Goal: Transaction & Acquisition: Purchase product/service

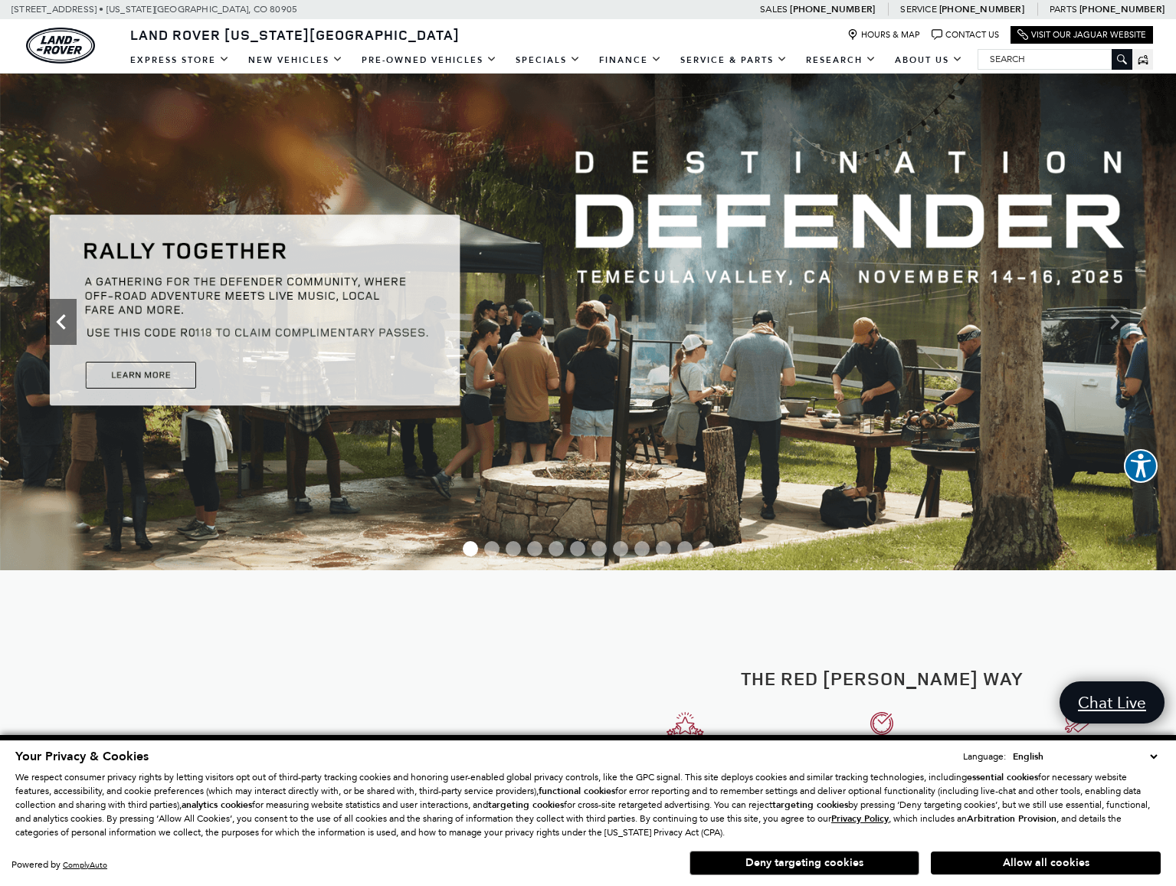
click at [60, 321] on icon "Previous" at bounding box center [60, 321] width 9 height 15
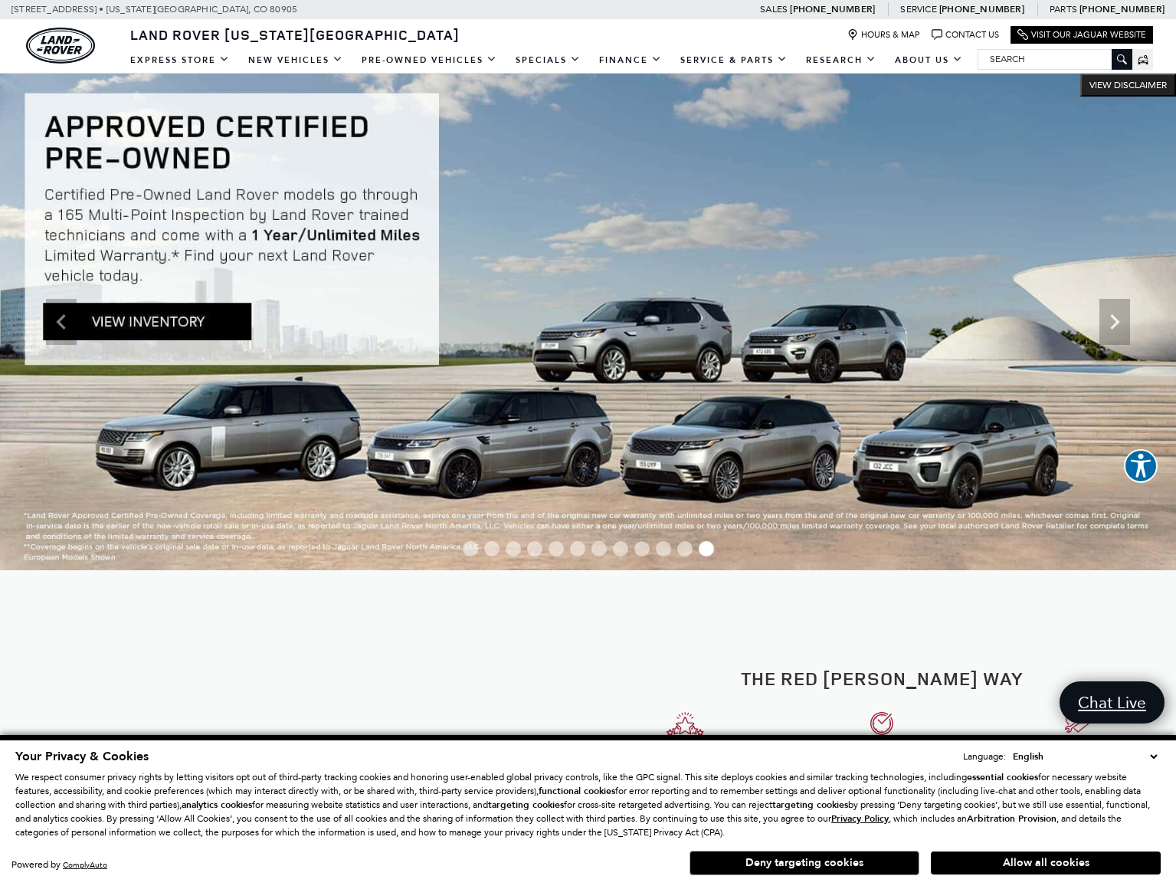
click at [151, 316] on img at bounding box center [588, 322] width 1176 height 497
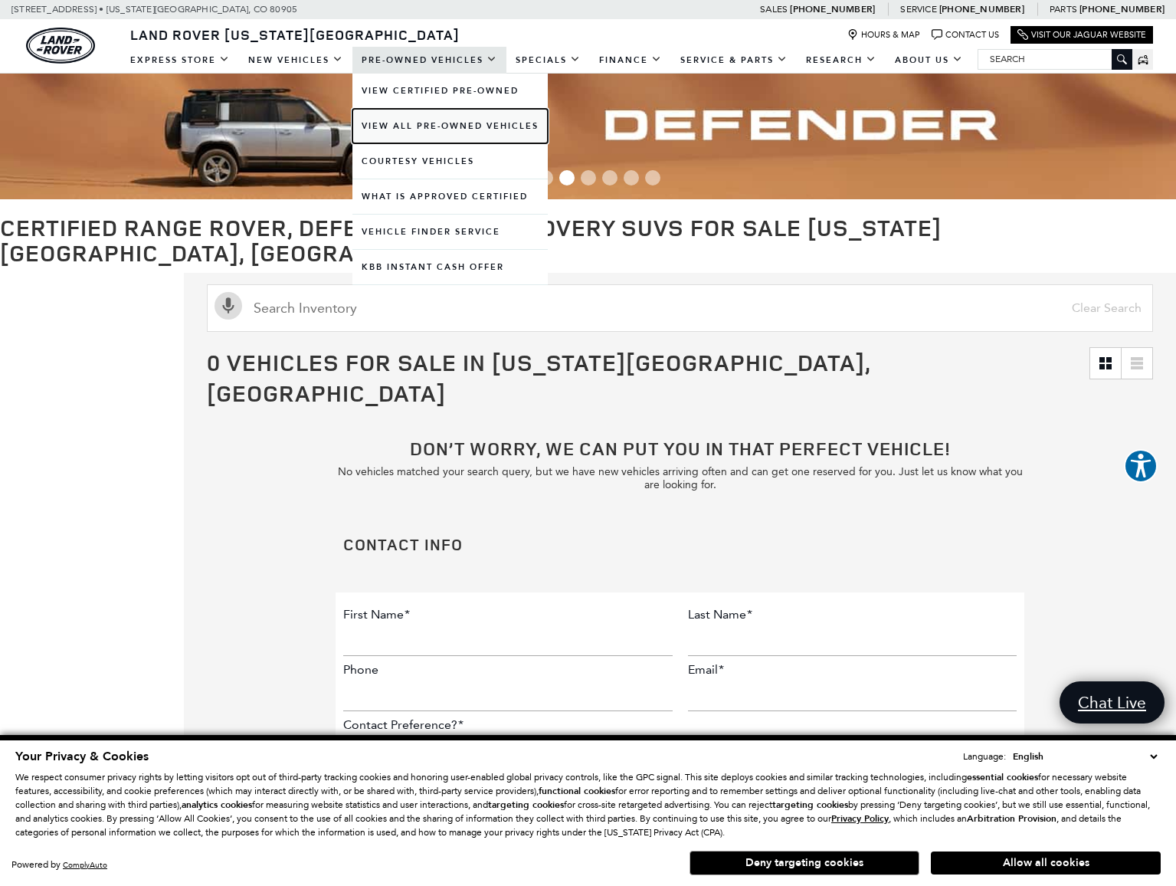
click at [391, 126] on link "View All Pre-Owned Vehicles" at bounding box center [449, 126] width 195 height 34
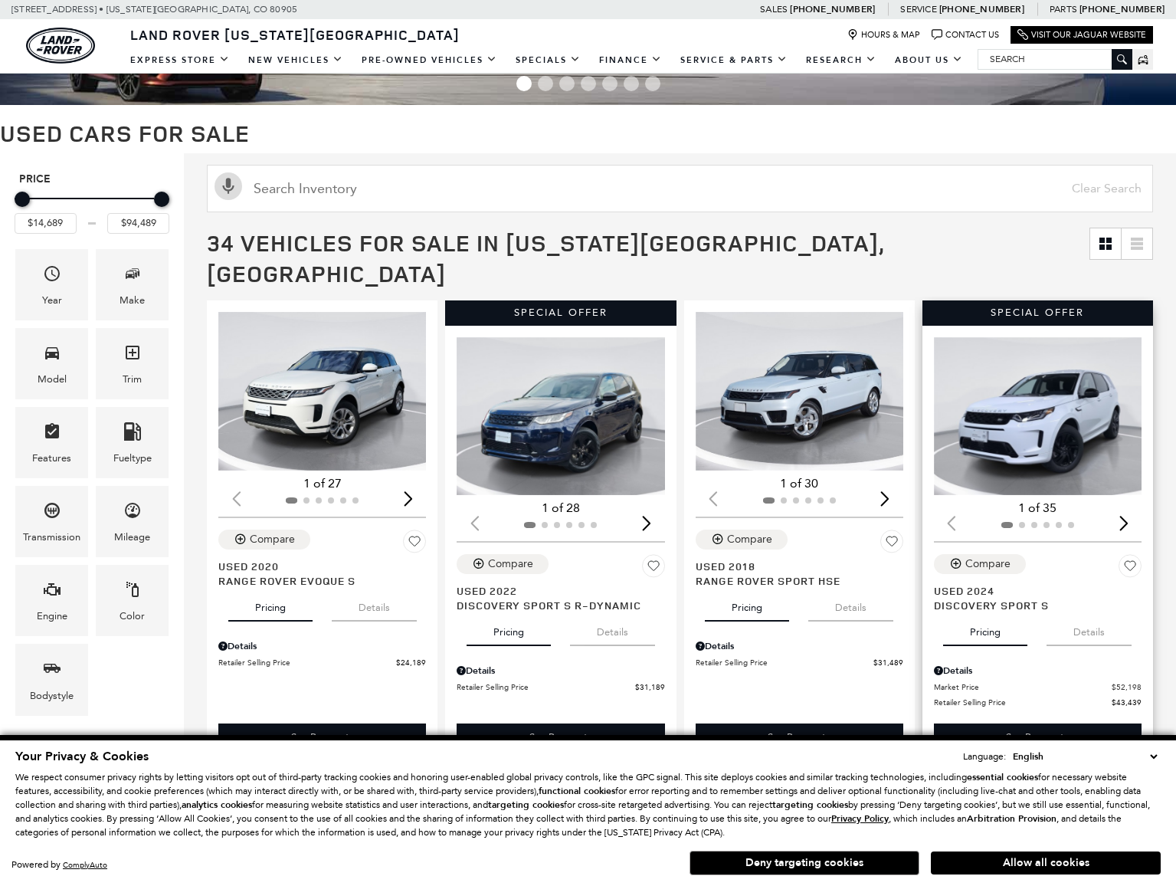
scroll to position [101, 0]
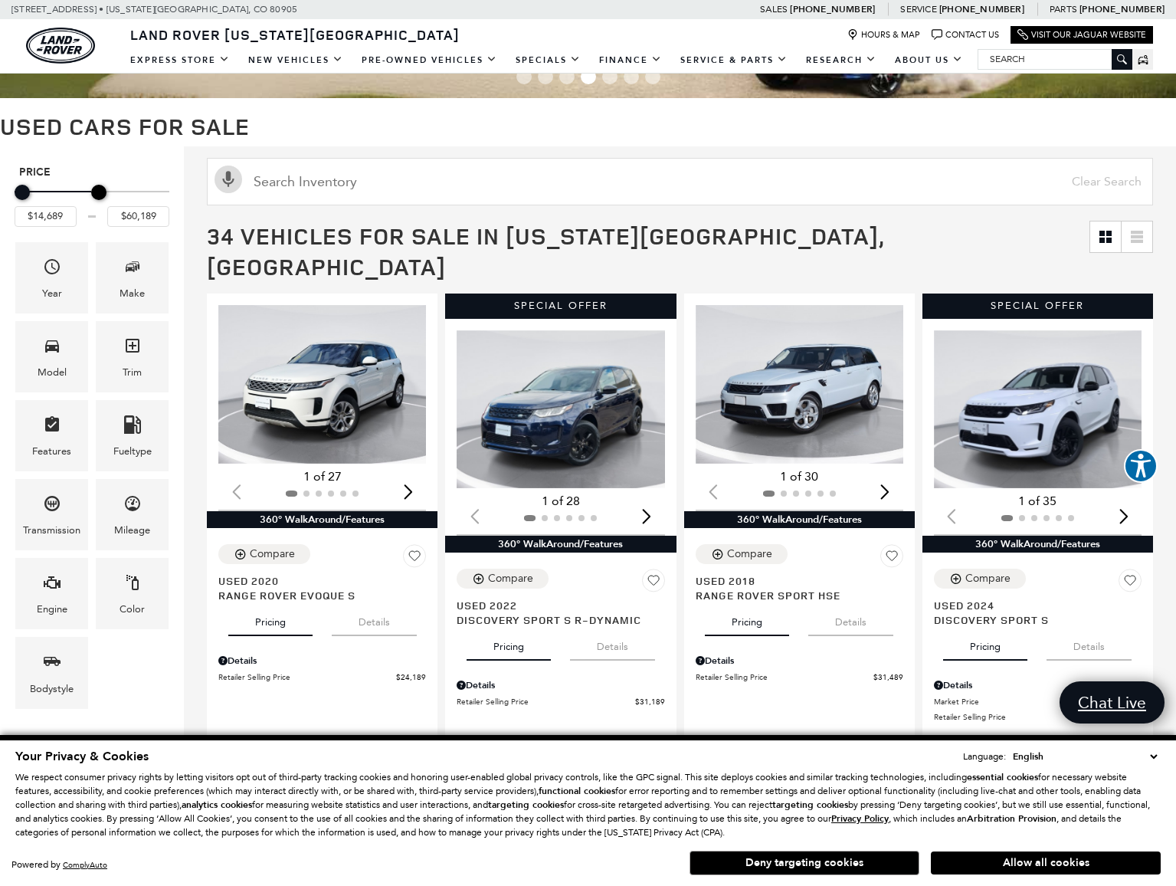
type input "$60,689"
drag, startPoint x: 165, startPoint y: 192, endPoint x: 106, endPoint y: 191, distance: 59.0
click at [106, 191] on div "Maximum Price" at bounding box center [102, 192] width 15 height 15
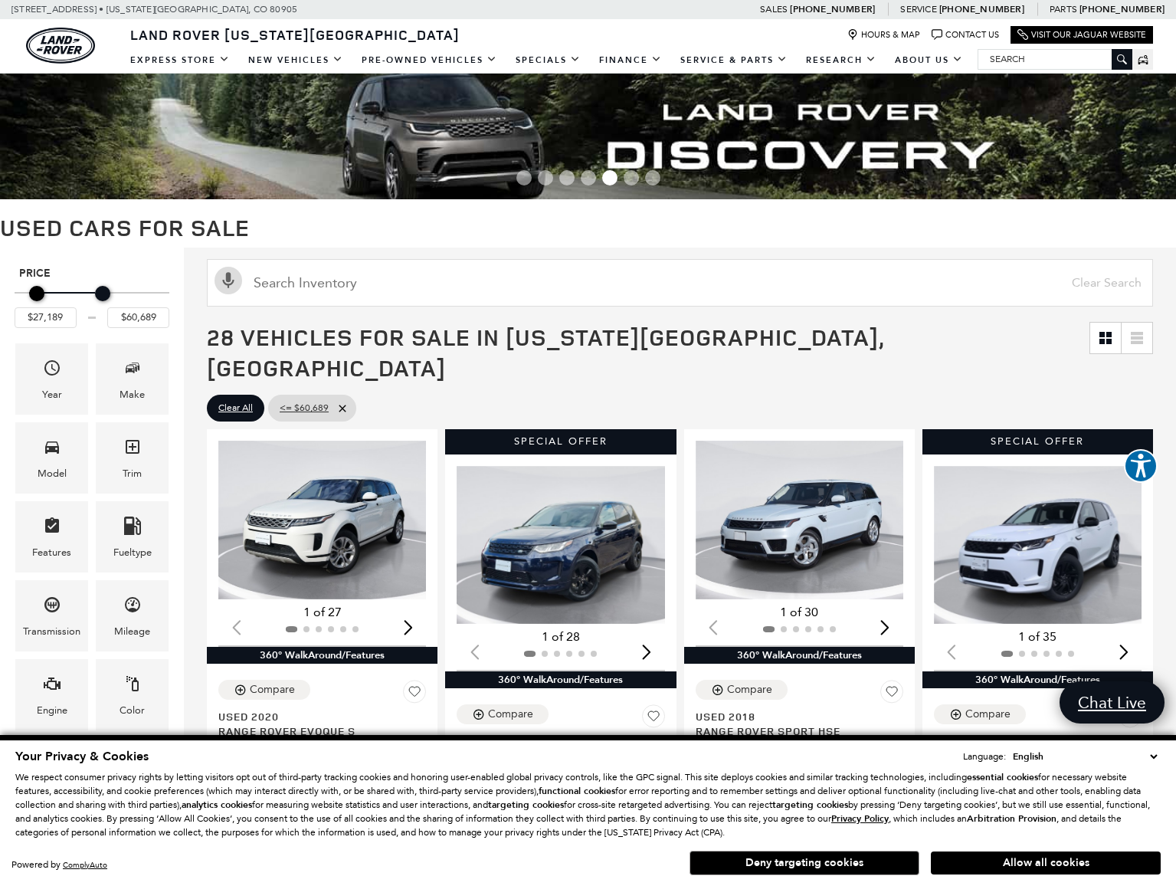
type input "$28,189"
drag, startPoint x: 24, startPoint y: 293, endPoint x: 48, endPoint y: 291, distance: 23.8
click at [48, 291] on div "Minimum Price" at bounding box center [45, 293] width 15 height 15
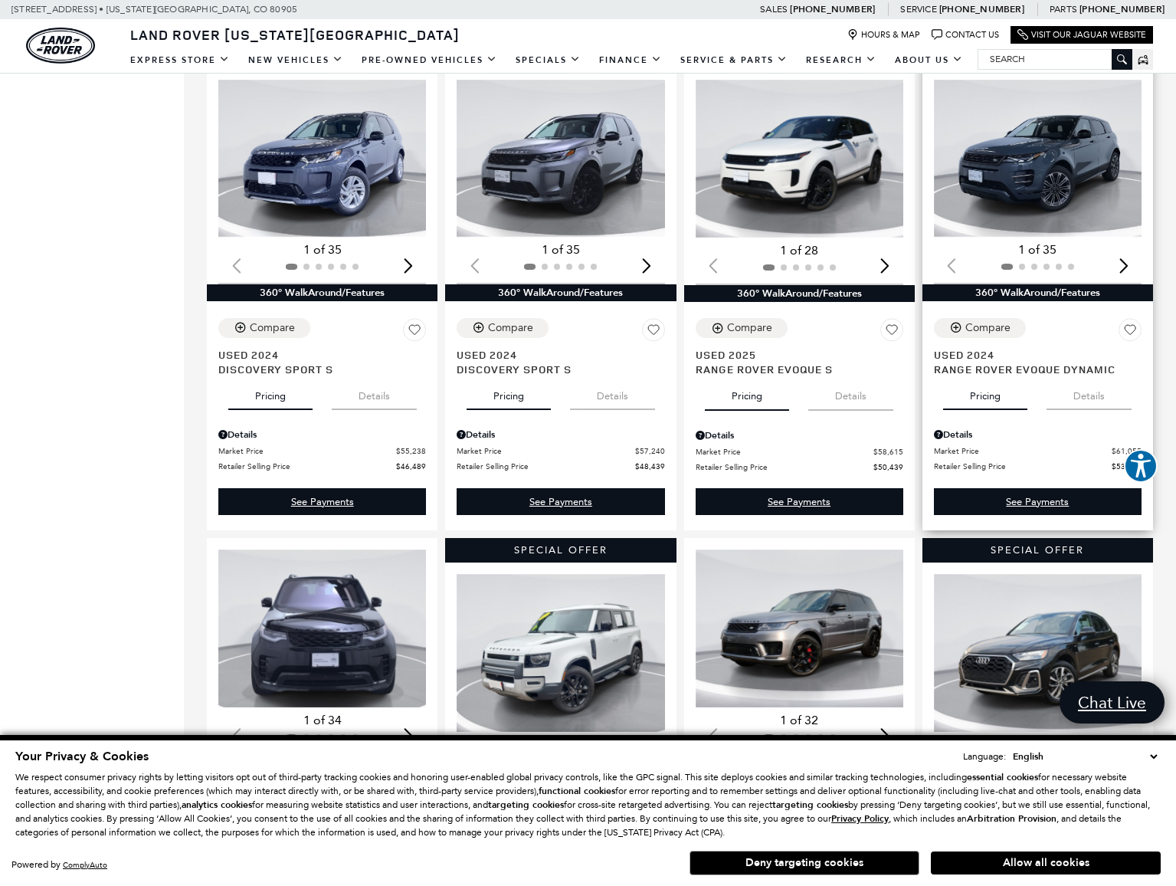
scroll to position [1087, 0]
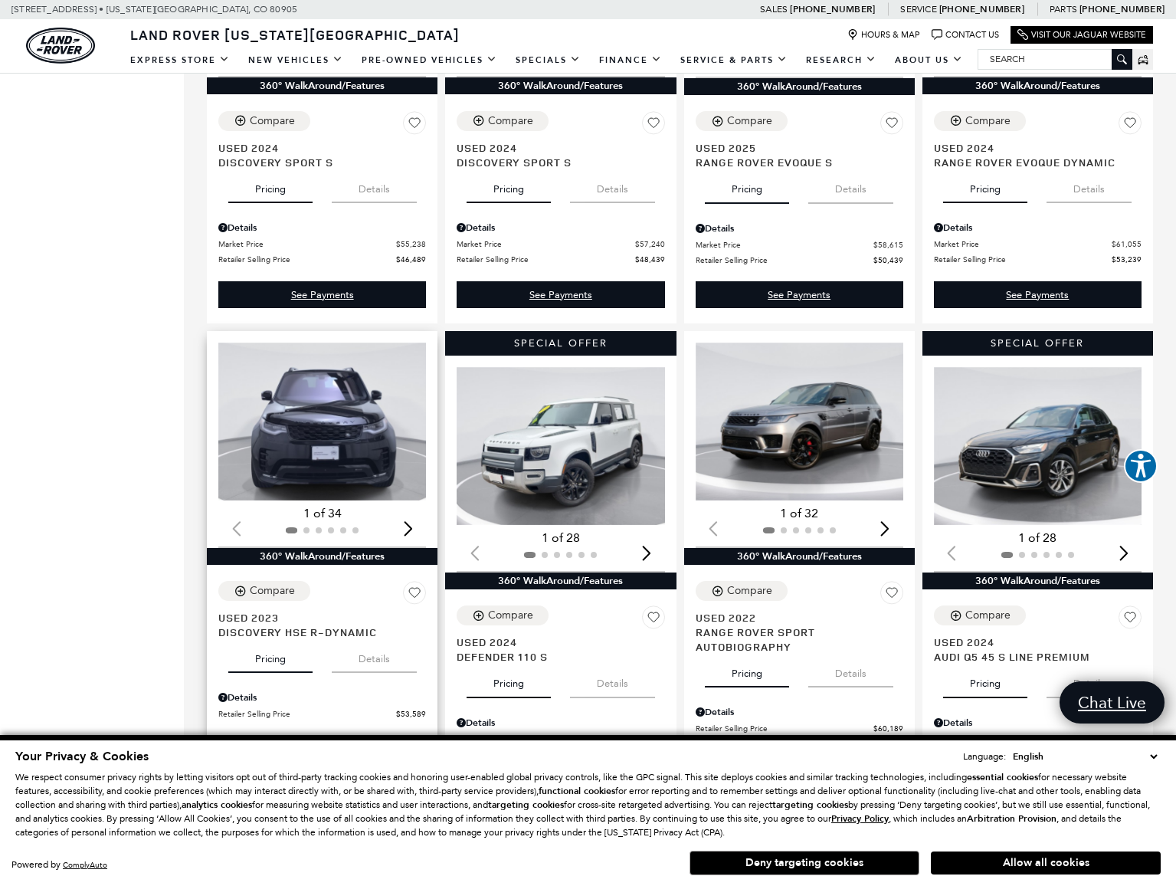
click at [411, 512] on div "Next slide" at bounding box center [408, 529] width 21 height 34
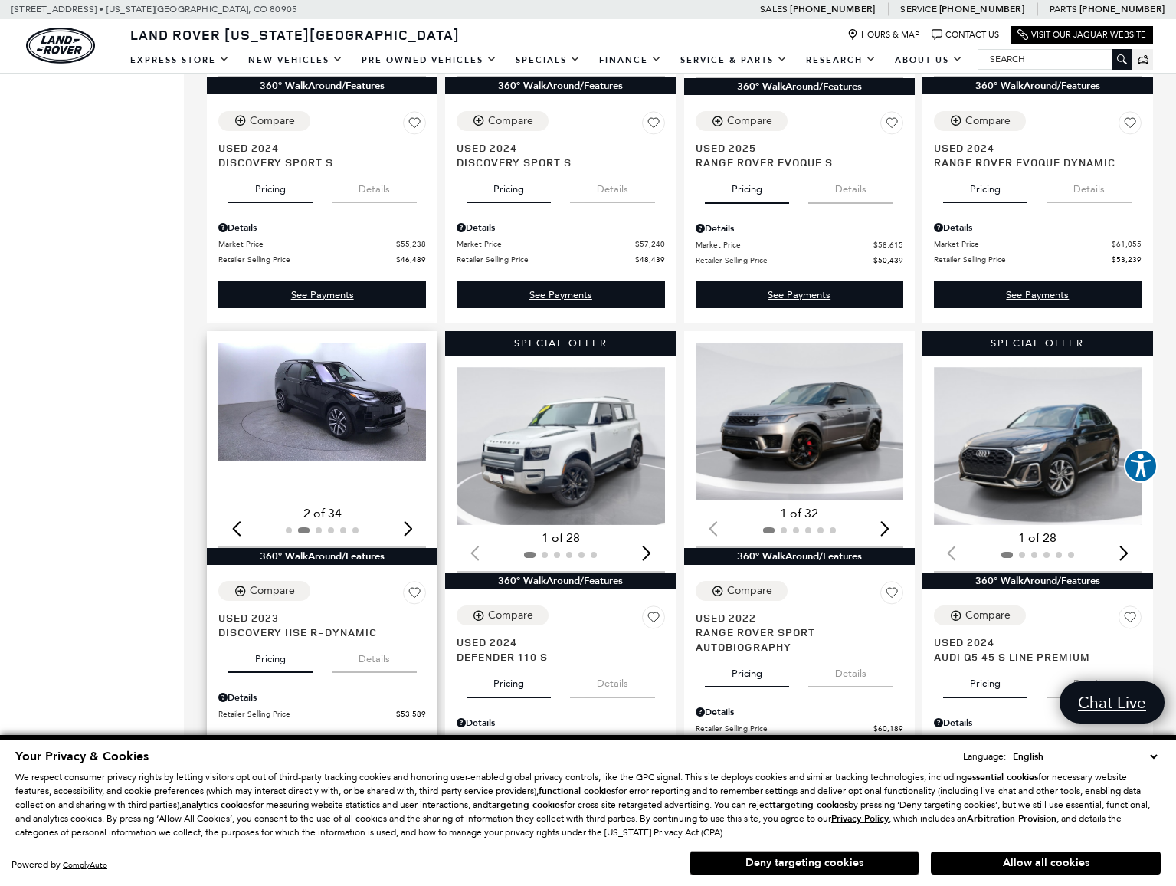
click at [411, 512] on div "Next slide" at bounding box center [408, 529] width 21 height 34
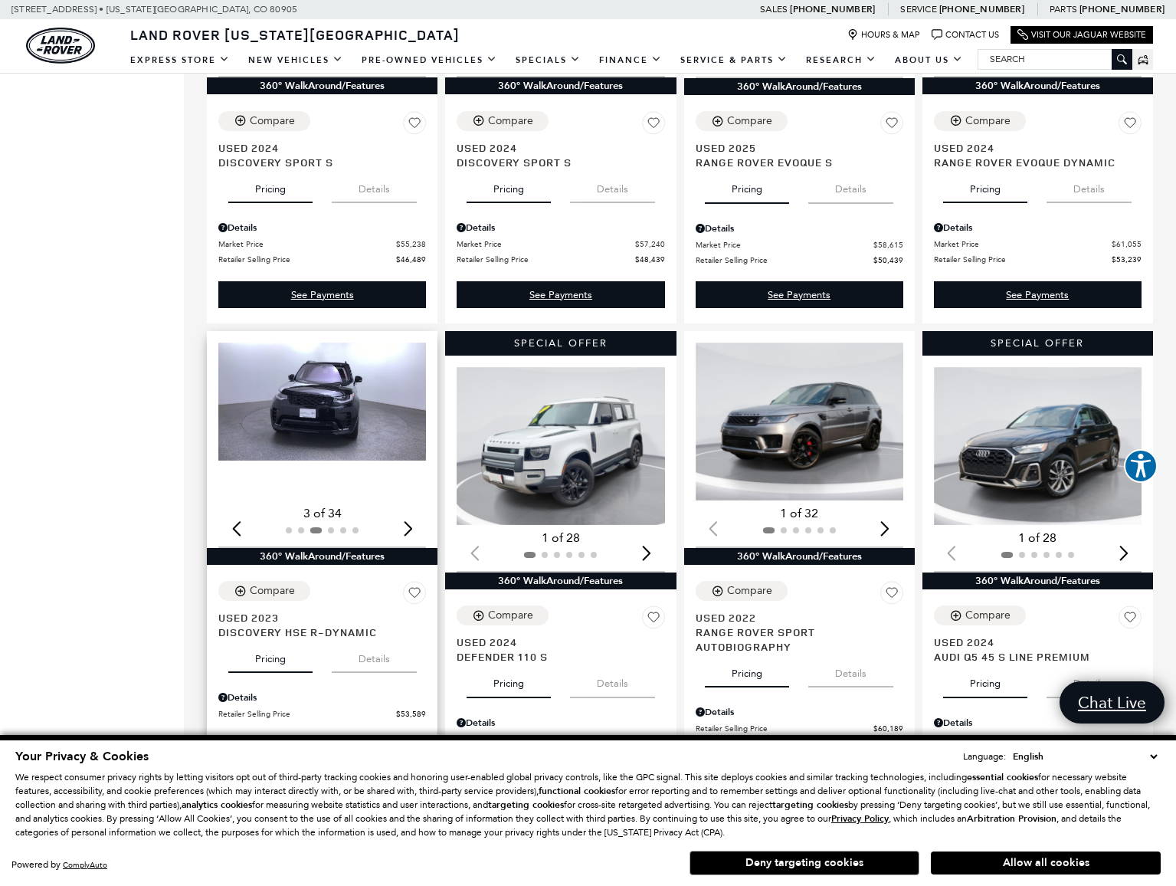
click at [411, 512] on div "Next slide" at bounding box center [408, 529] width 21 height 34
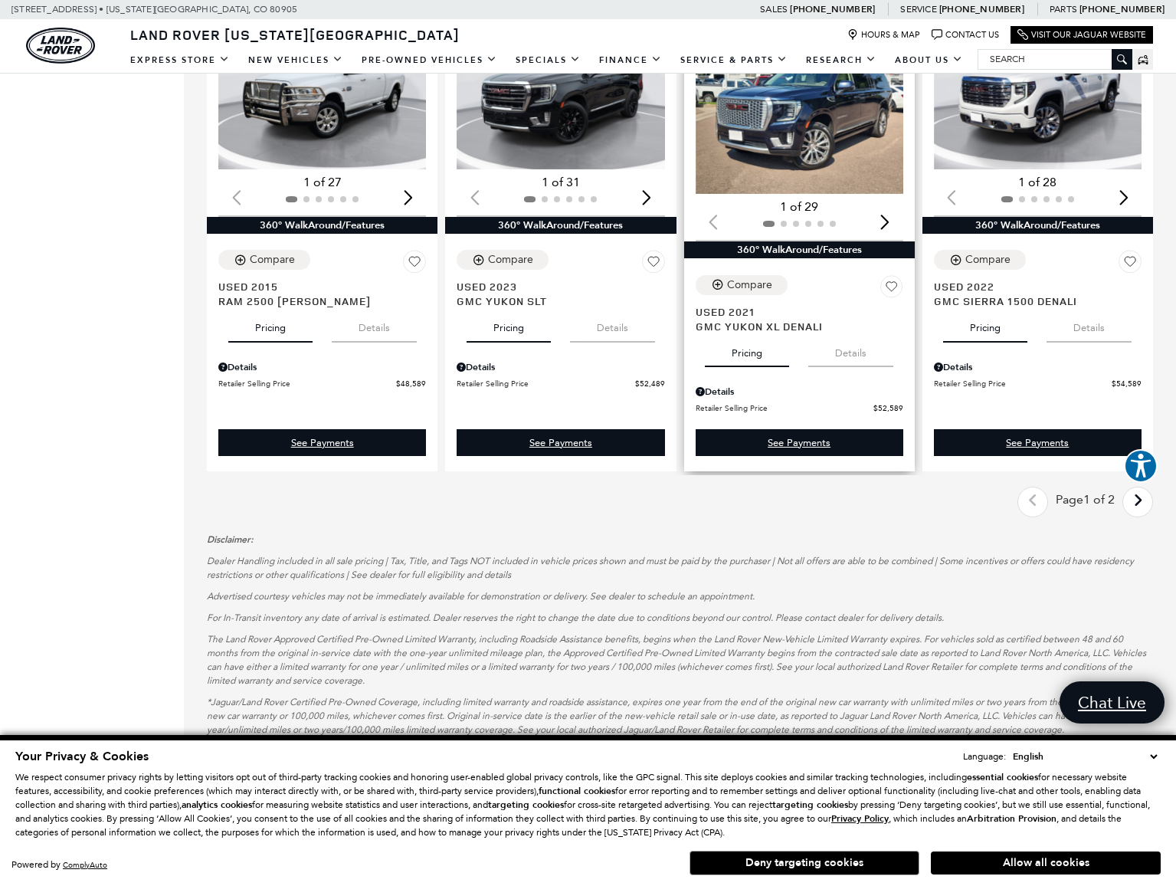
scroll to position [2421, 0]
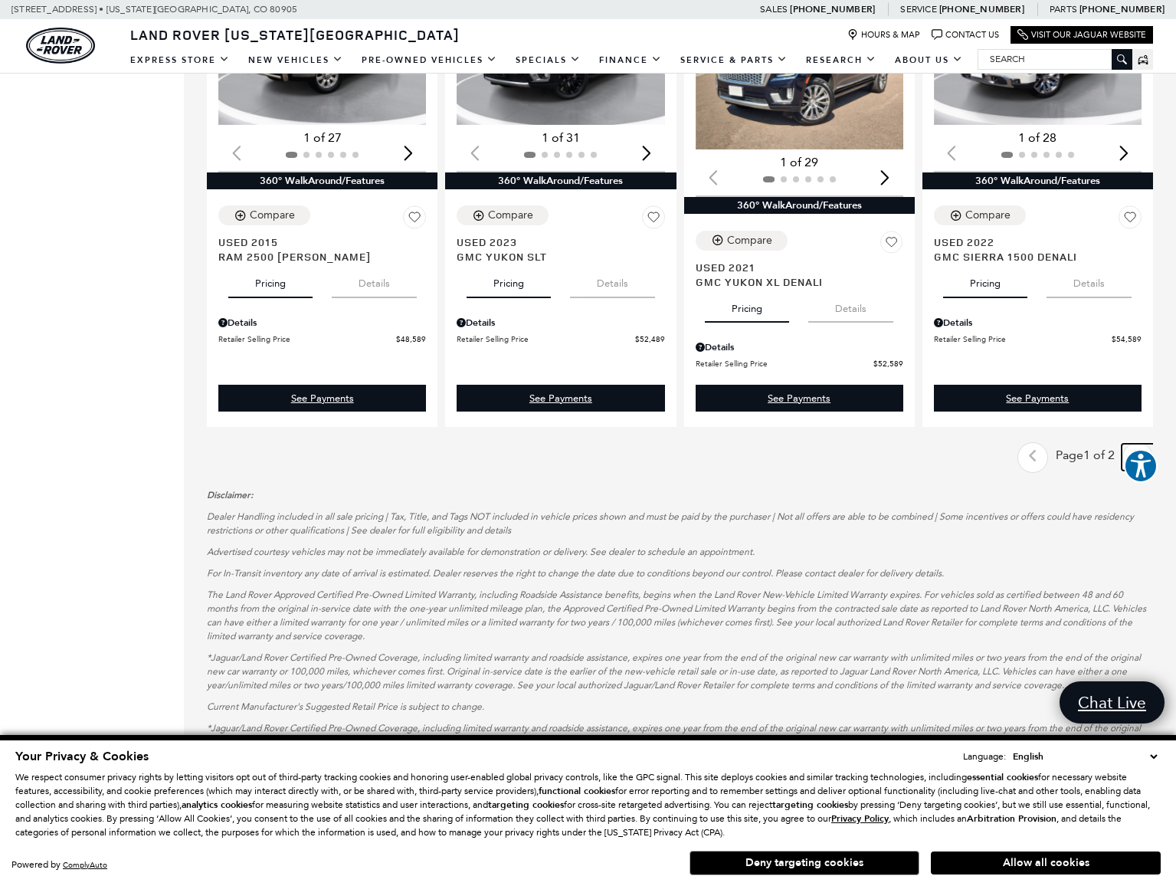
click at [1141, 444] on link "Next - Page" at bounding box center [1138, 457] width 33 height 27
